Goal: Task Accomplishment & Management: Use online tool/utility

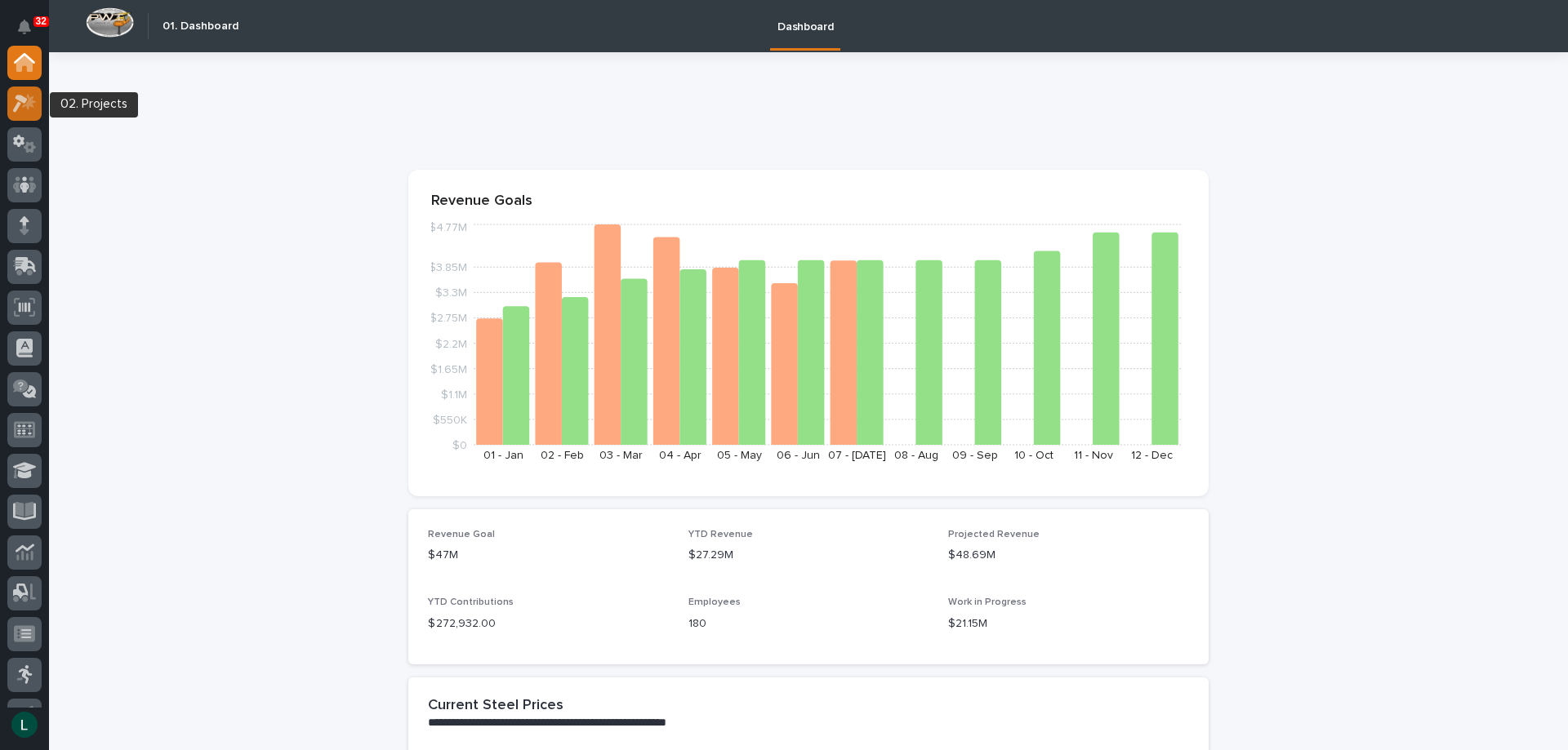
click at [27, 100] on icon at bounding box center [20, 103] width 15 height 18
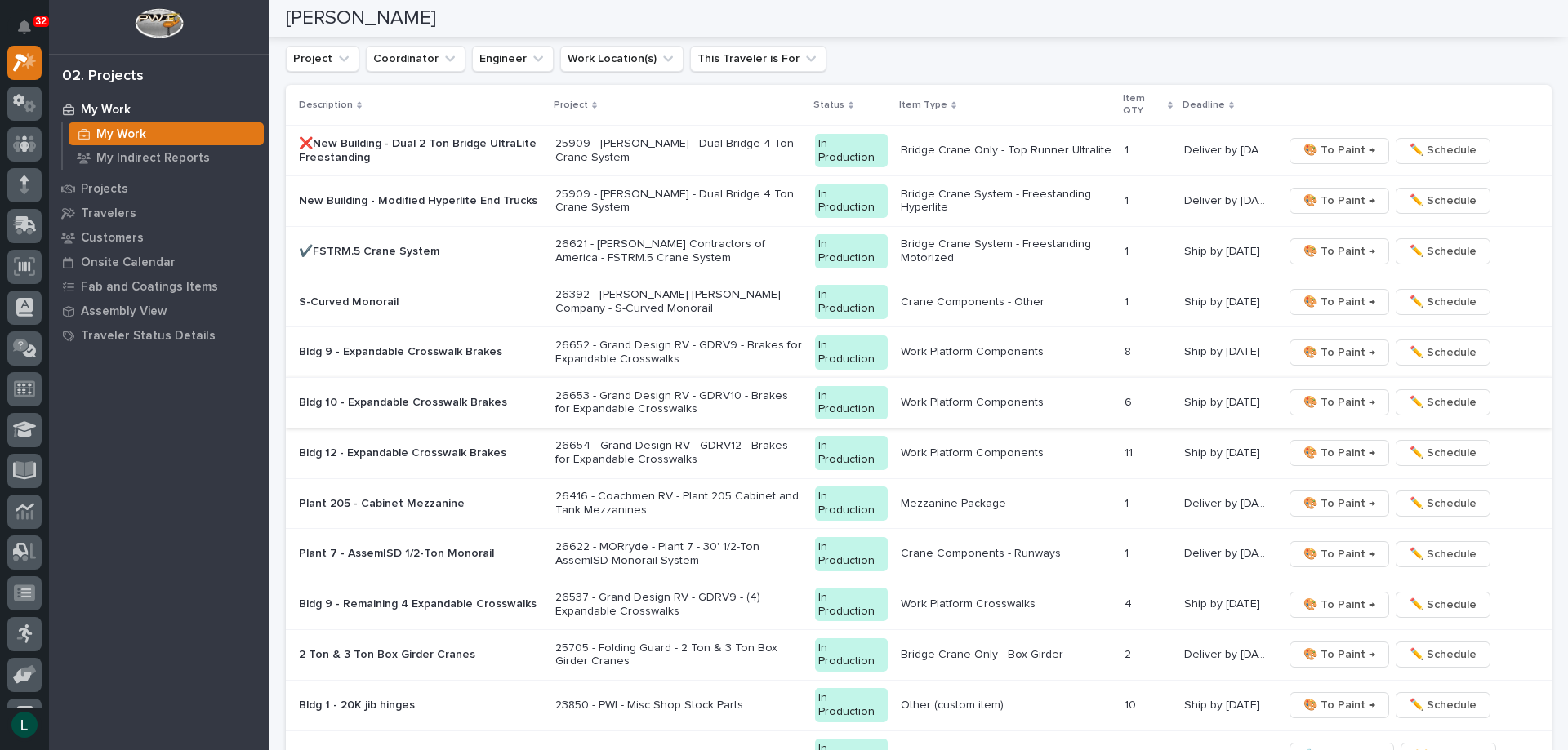
scroll to position [1633, 0]
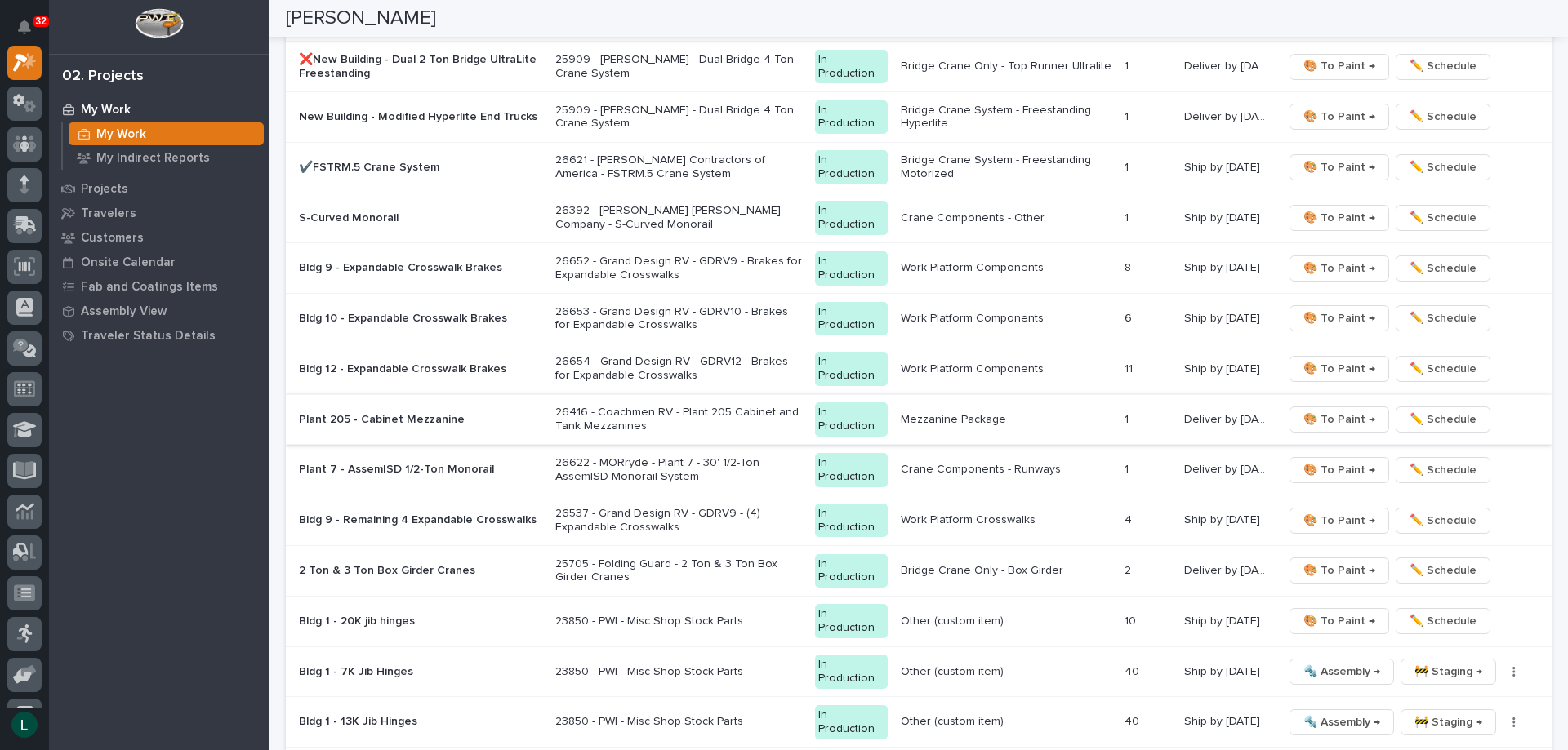
click at [1345, 413] on span "🎨 To Paint →" at bounding box center [1339, 420] width 72 height 20
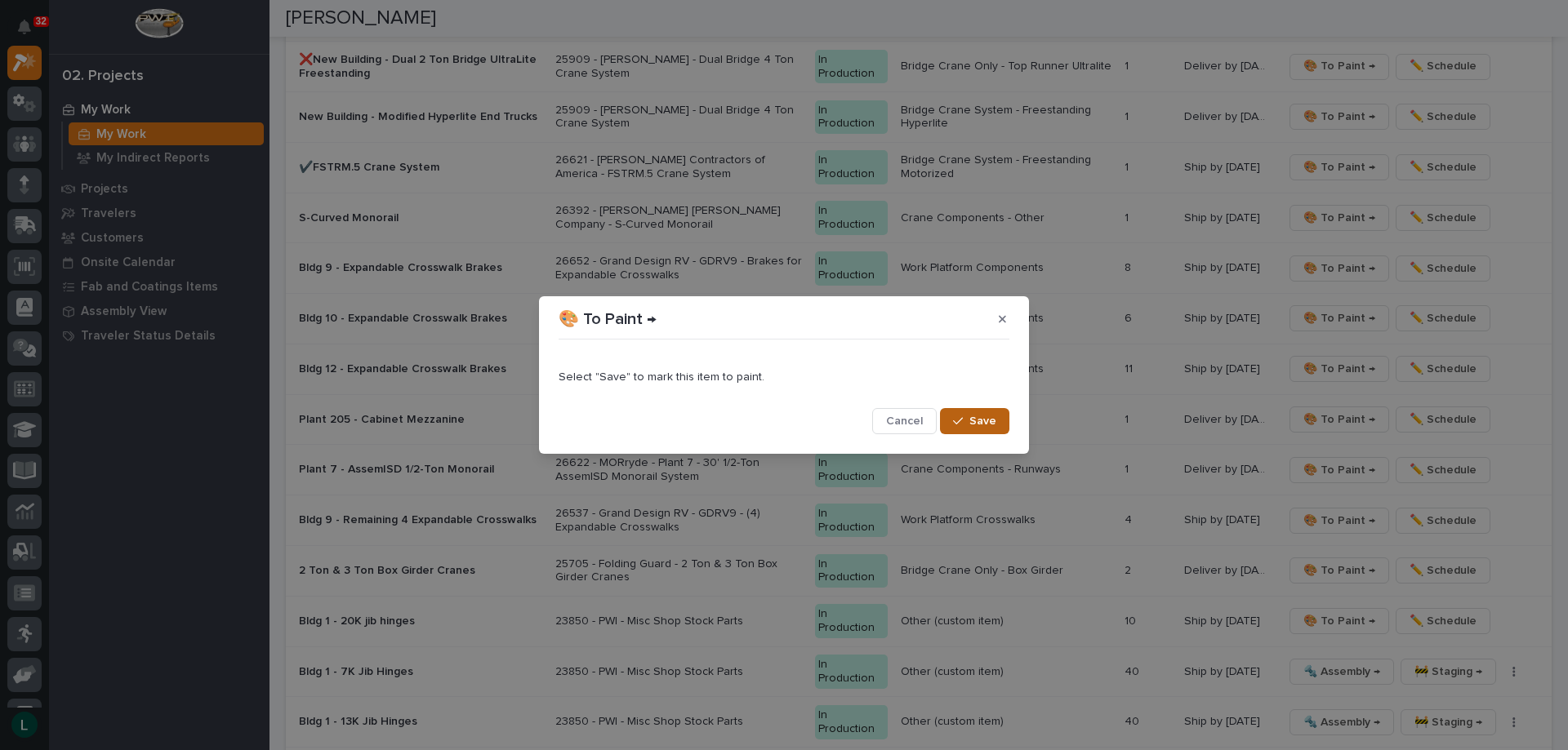
click at [971, 415] on span "Save" at bounding box center [982, 421] width 27 height 15
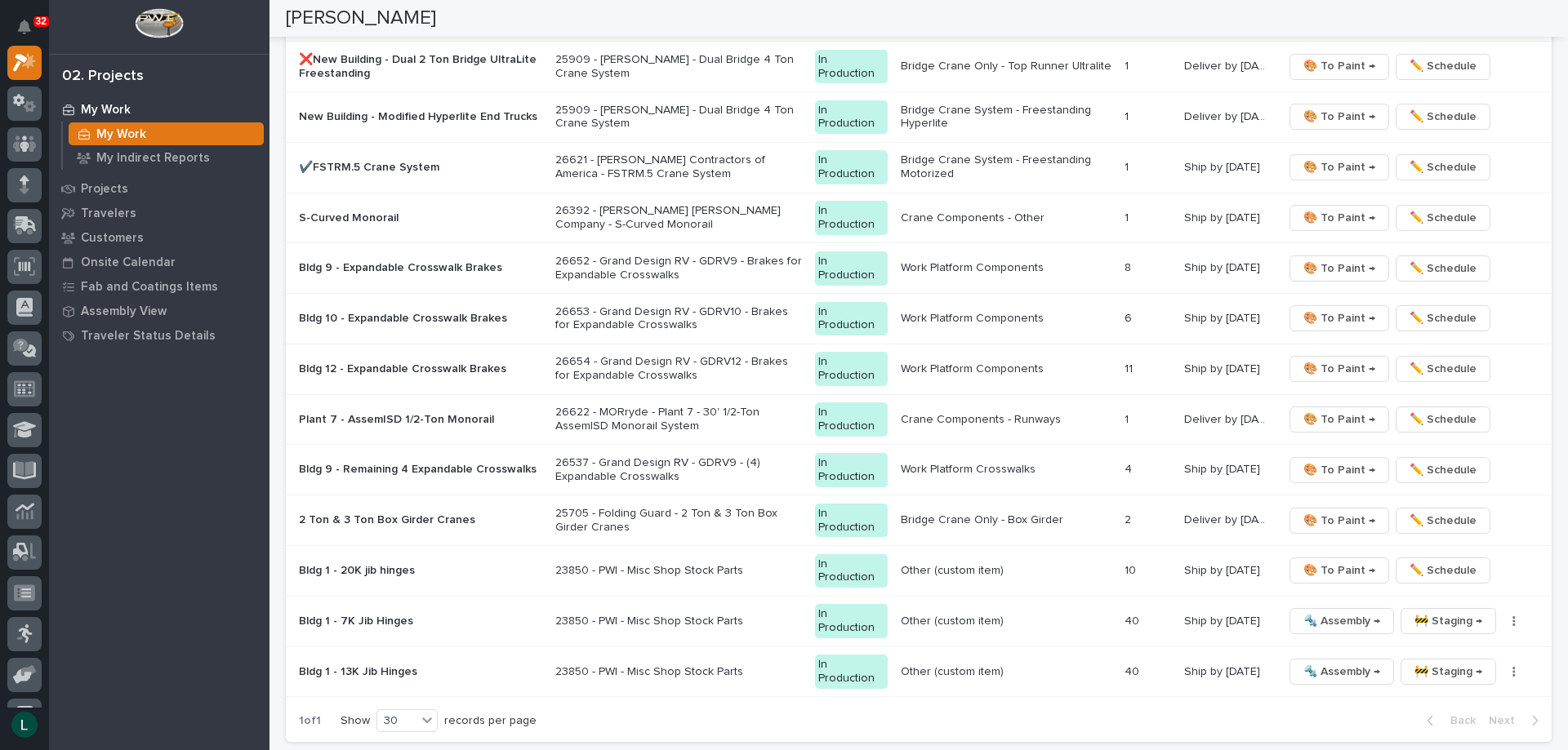
scroll to position [1607, 0]
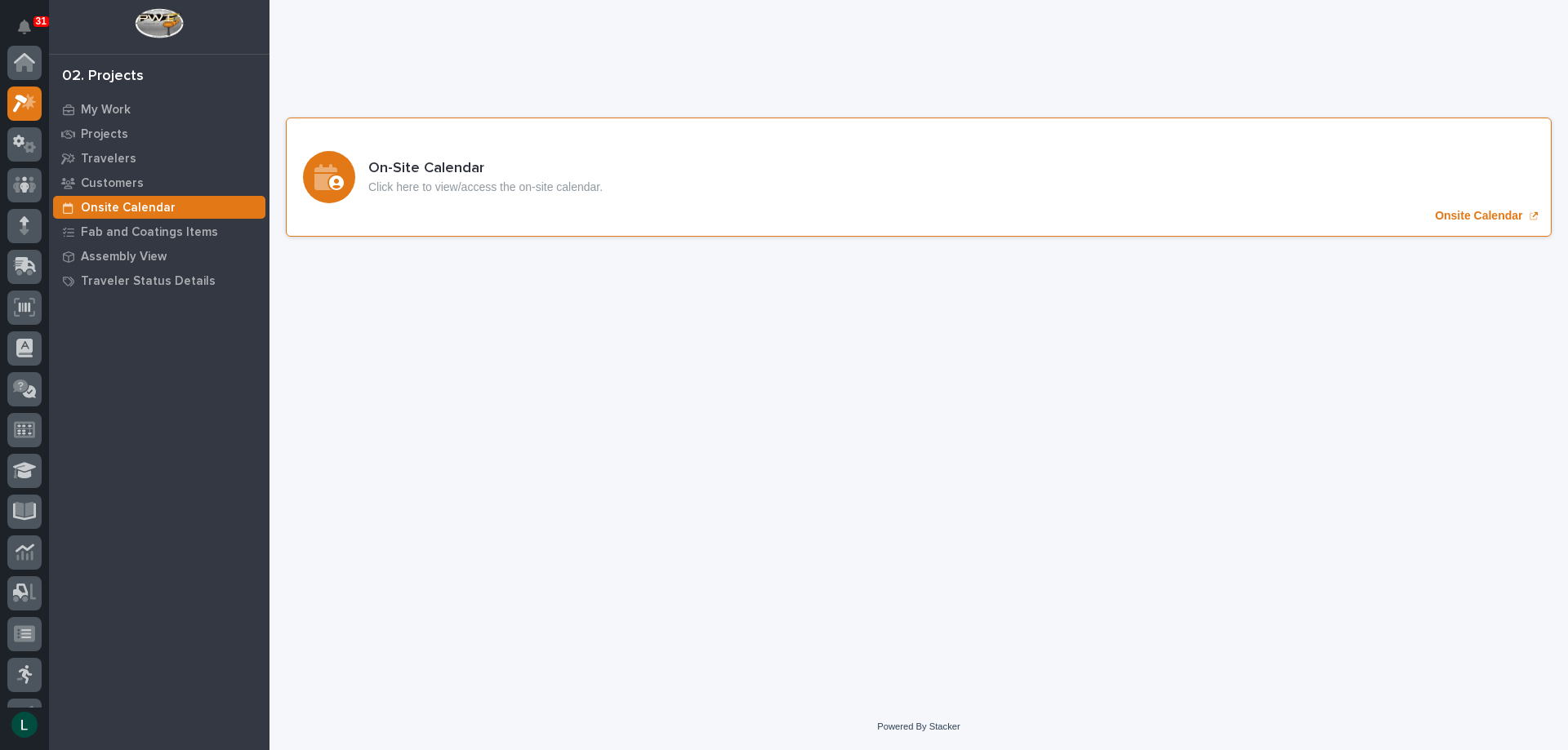
scroll to position [41, 0]
click at [337, 179] on icon "Onsite Calendar" at bounding box center [336, 183] width 15 height 15
